Goal: Task Accomplishment & Management: Manage account settings

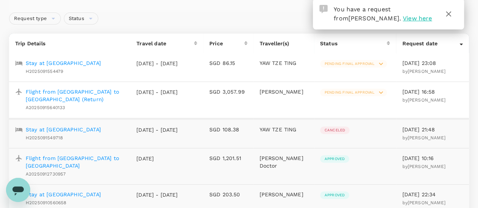
scroll to position [65, 0]
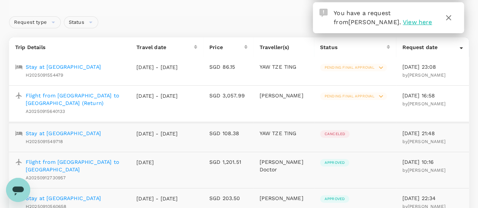
click at [88, 130] on p "Stay at [GEOGRAPHIC_DATA]" at bounding box center [63, 134] width 75 height 8
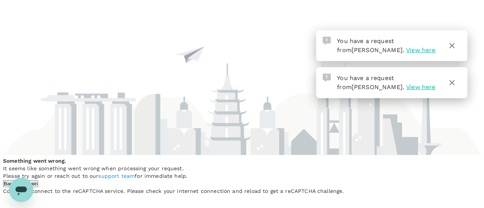
scroll to position [0, 0]
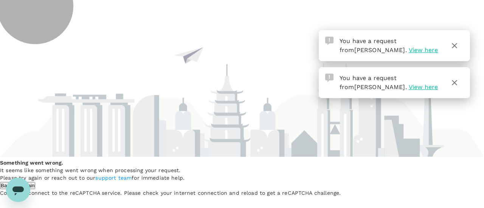
click at [36, 182] on button "Try Again" at bounding box center [24, 185] width 23 height 7
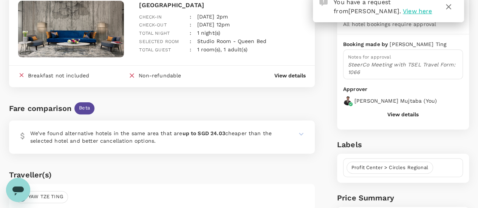
scroll to position [83, 0]
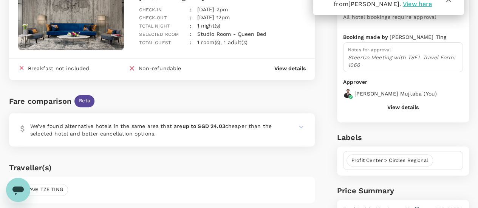
click at [283, 66] on p "View details" at bounding box center [290, 69] width 31 height 8
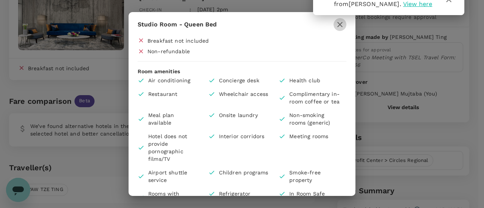
click at [343, 26] on icon "button" at bounding box center [339, 24] width 9 height 9
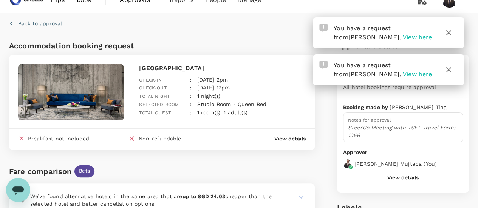
scroll to position [12, 0]
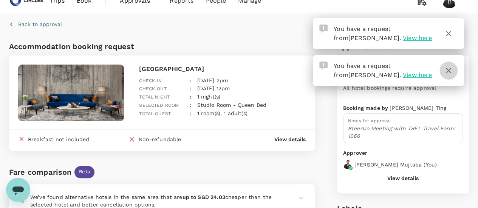
click at [448, 72] on icon "button" at bounding box center [448, 70] width 9 height 9
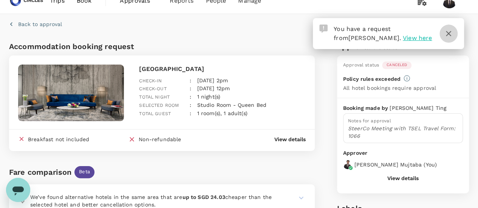
click at [452, 33] on icon "button" at bounding box center [448, 33] width 9 height 9
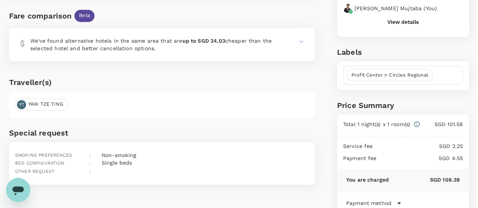
scroll to position [208, 0]
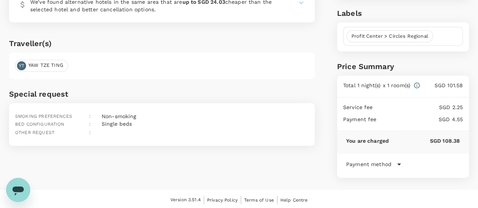
click at [396, 163] on icon at bounding box center [399, 164] width 9 height 9
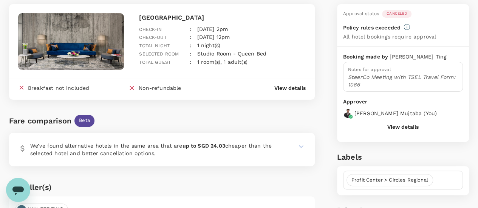
scroll to position [0, 0]
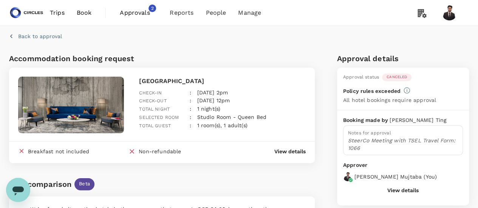
click at [134, 11] on span "Approvals" at bounding box center [139, 12] width 38 height 9
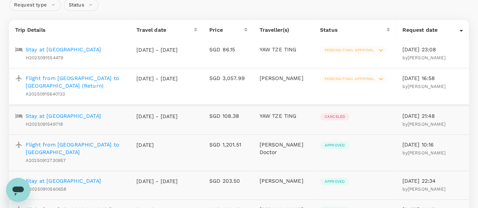
scroll to position [86, 0]
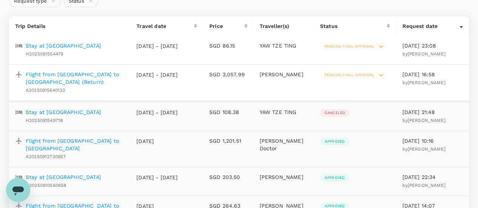
click at [96, 44] on p "Stay at [GEOGRAPHIC_DATA]" at bounding box center [63, 46] width 75 height 8
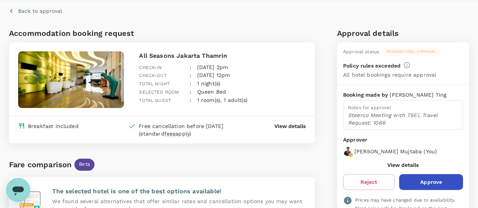
scroll to position [39, 0]
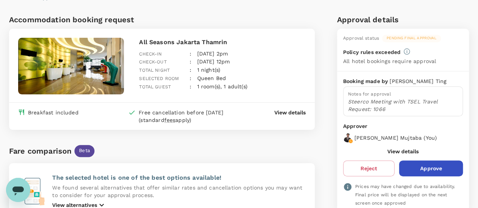
click at [289, 112] on p "View details" at bounding box center [290, 113] width 31 height 8
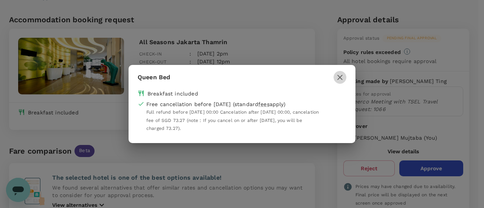
click at [345, 79] on button "button" at bounding box center [340, 77] width 13 height 13
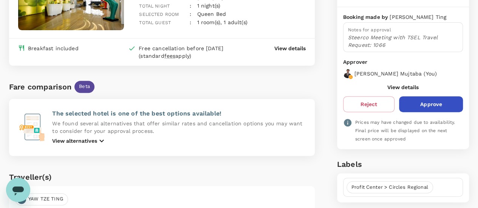
scroll to position [119, 0]
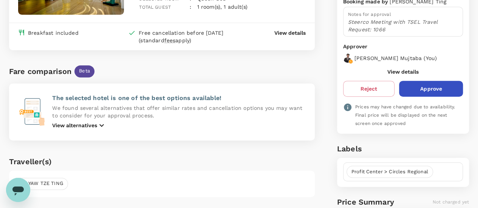
click at [297, 34] on p "View details" at bounding box center [290, 33] width 31 height 8
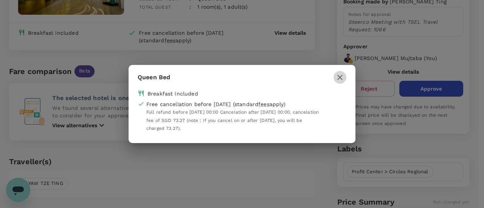
click at [345, 75] on button "button" at bounding box center [340, 77] width 13 height 13
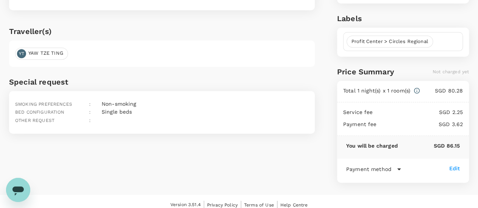
scroll to position [253, 0]
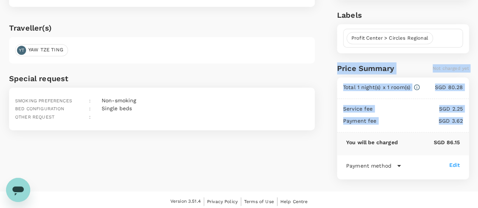
drag, startPoint x: 478, startPoint y: 129, endPoint x: 484, endPoint y: 34, distance: 95.5
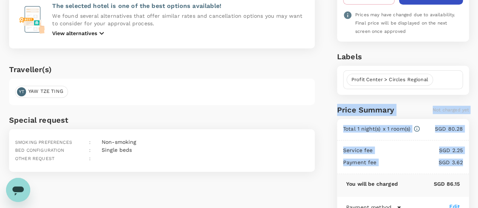
scroll to position [216, 0]
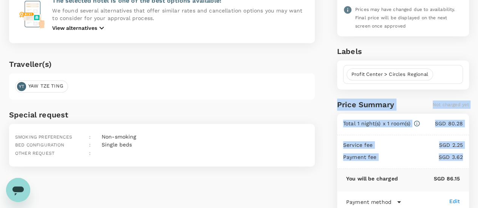
click at [466, 55] on div "Labels Profit Center > Circles Regional" at bounding box center [401, 62] width 135 height 53
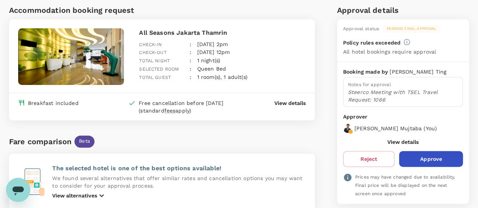
scroll to position [0, 0]
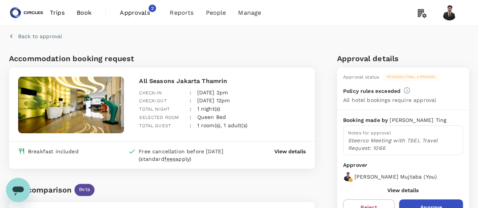
click at [138, 9] on span "Approvals" at bounding box center [139, 12] width 38 height 9
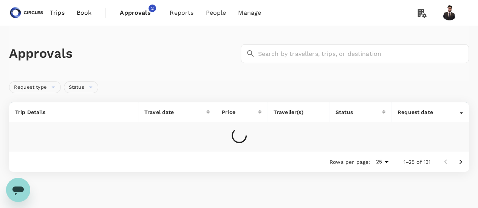
click at [138, 9] on span "Approvals" at bounding box center [139, 12] width 38 height 9
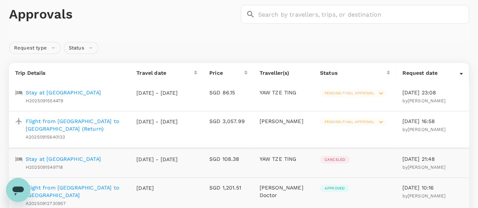
scroll to position [37, 0]
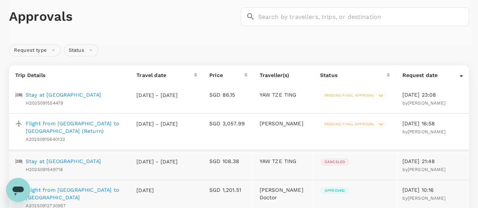
click at [101, 158] on p "Stay at [GEOGRAPHIC_DATA]" at bounding box center [63, 162] width 75 height 8
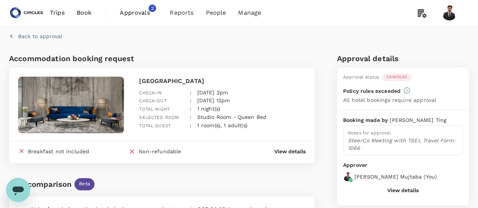
click at [138, 12] on span "Approvals" at bounding box center [139, 12] width 38 height 9
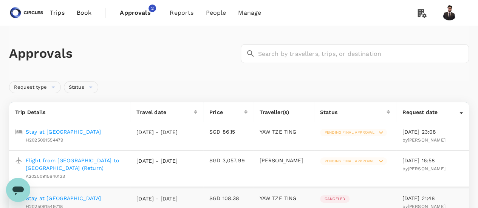
scroll to position [48, 0]
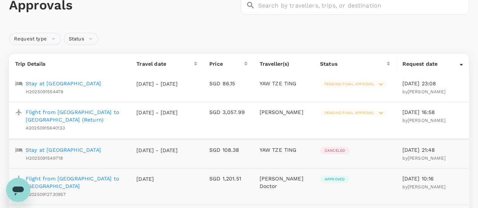
click at [101, 84] on p "Stay at [GEOGRAPHIC_DATA]" at bounding box center [63, 84] width 75 height 8
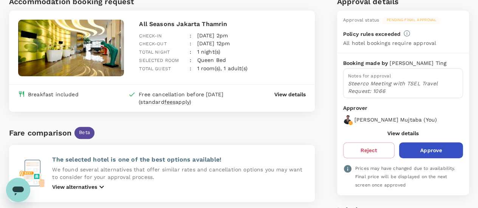
scroll to position [55, 0]
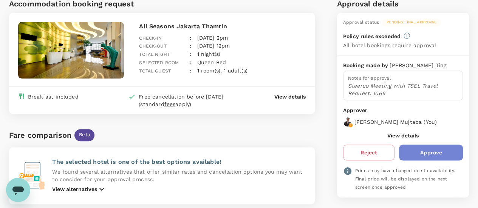
click at [429, 146] on button "Approve" at bounding box center [431, 153] width 64 height 16
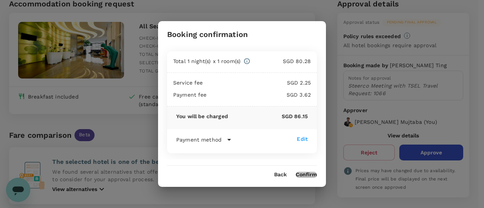
click at [306, 175] on button "Confirm" at bounding box center [306, 175] width 21 height 6
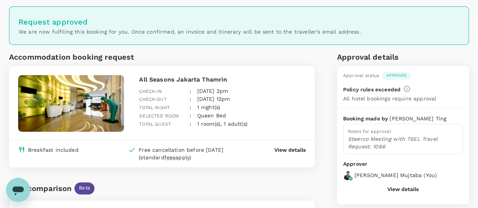
scroll to position [0, 0]
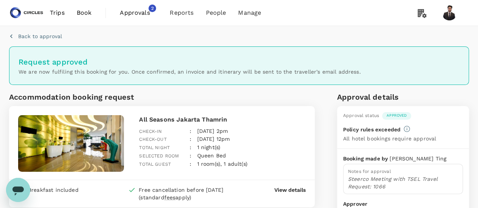
click at [130, 13] on span "Approvals" at bounding box center [139, 12] width 38 height 9
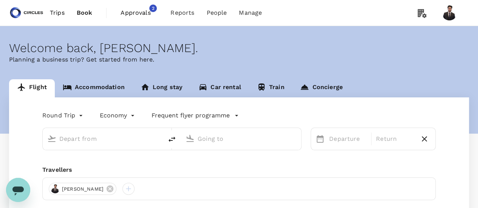
type input "Singapore Changi (SIN)"
type input "Barcelona El Prat (BCN)"
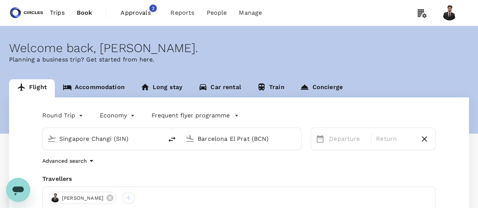
scroll to position [109, 0]
